Goal: Use online tool/utility

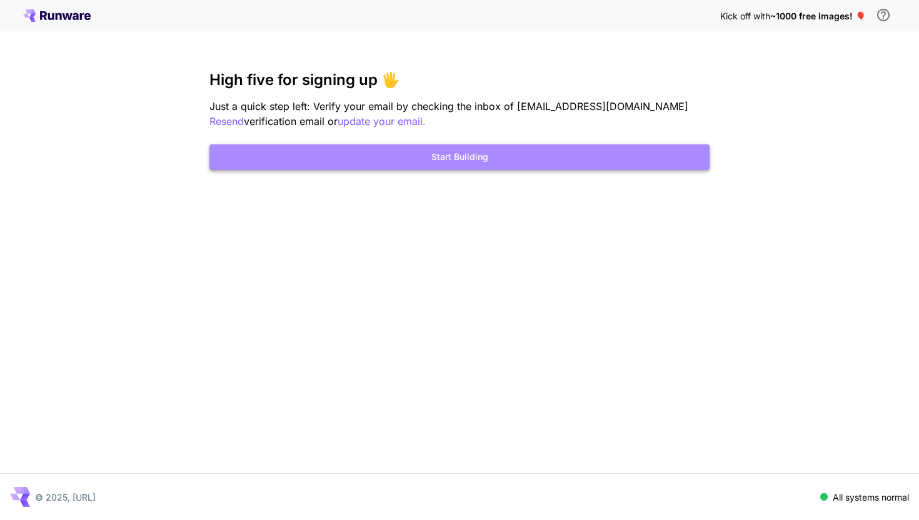
click at [353, 166] on button "Start Building" at bounding box center [460, 157] width 500 height 26
